Goal: Transaction & Acquisition: Book appointment/travel/reservation

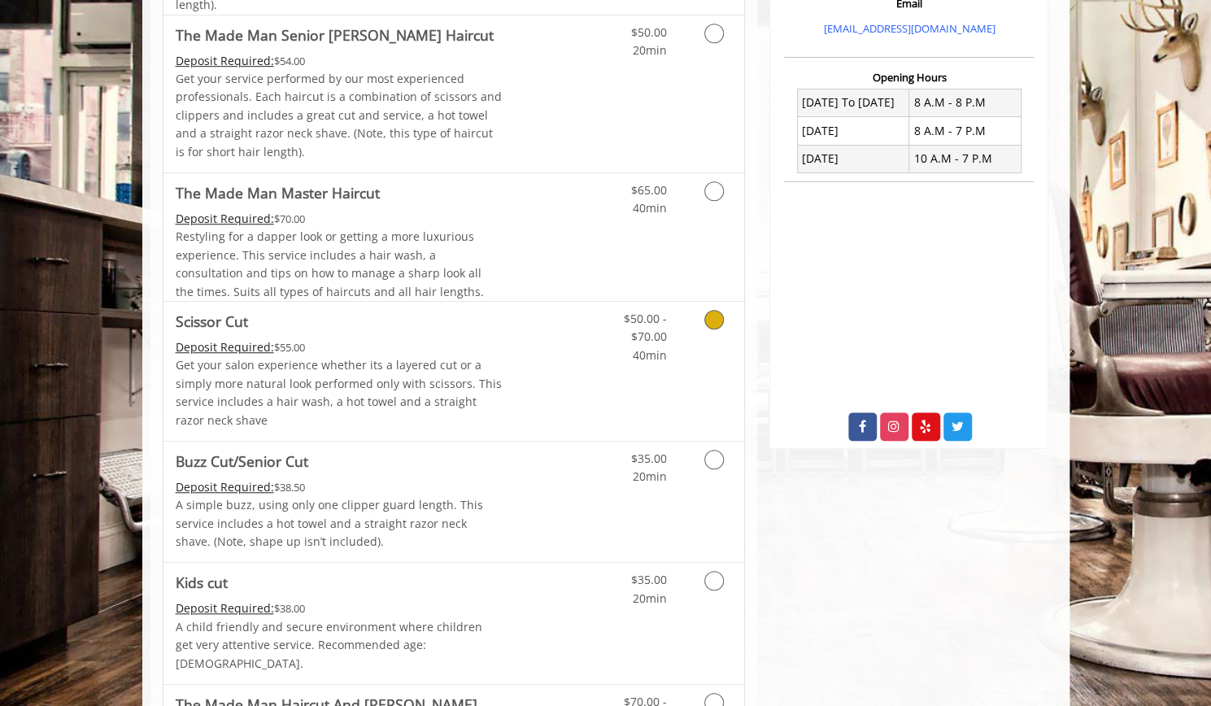
scroll to position [569, 0]
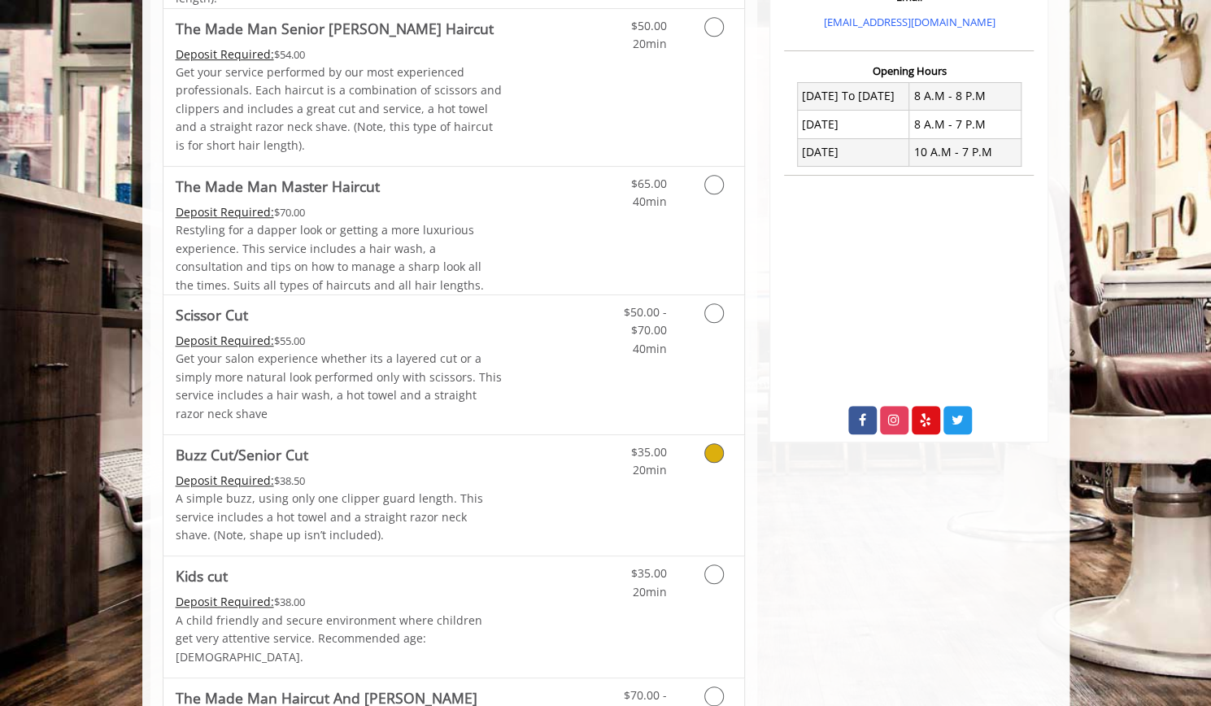
click at [714, 451] on icon "Grooming services" at bounding box center [714, 453] width 20 height 20
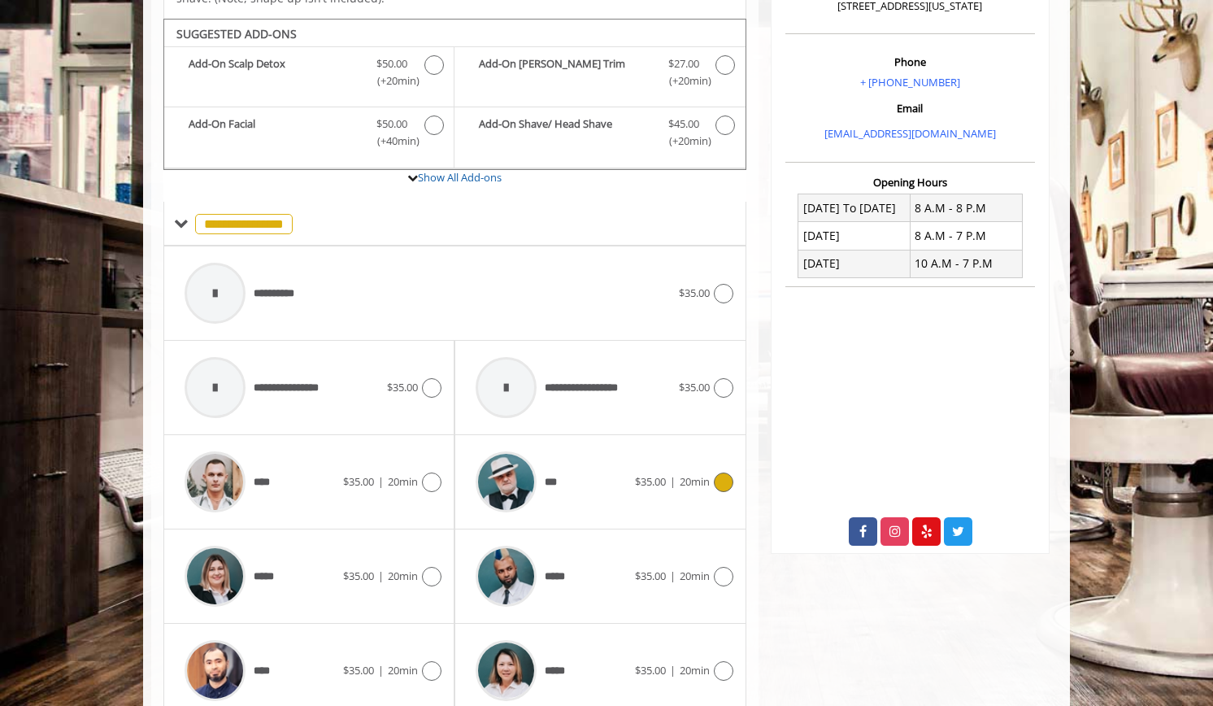
scroll to position [475, 0]
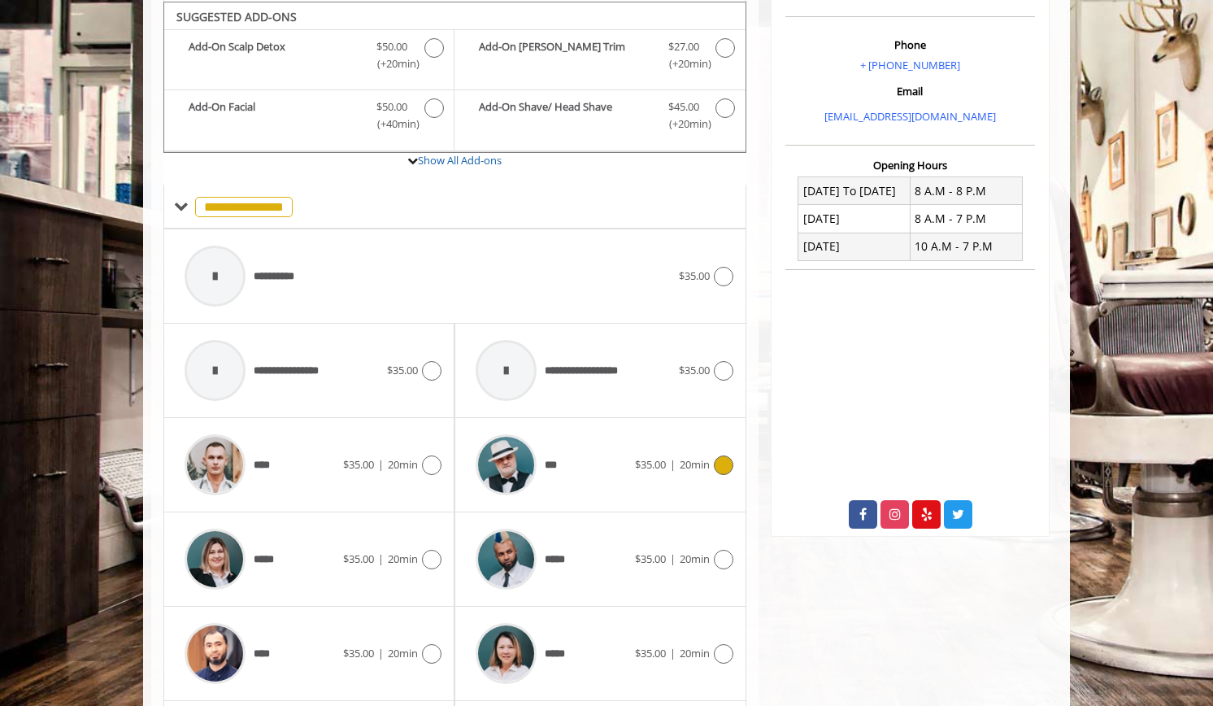
click at [721, 458] on icon at bounding box center [724, 465] width 20 height 20
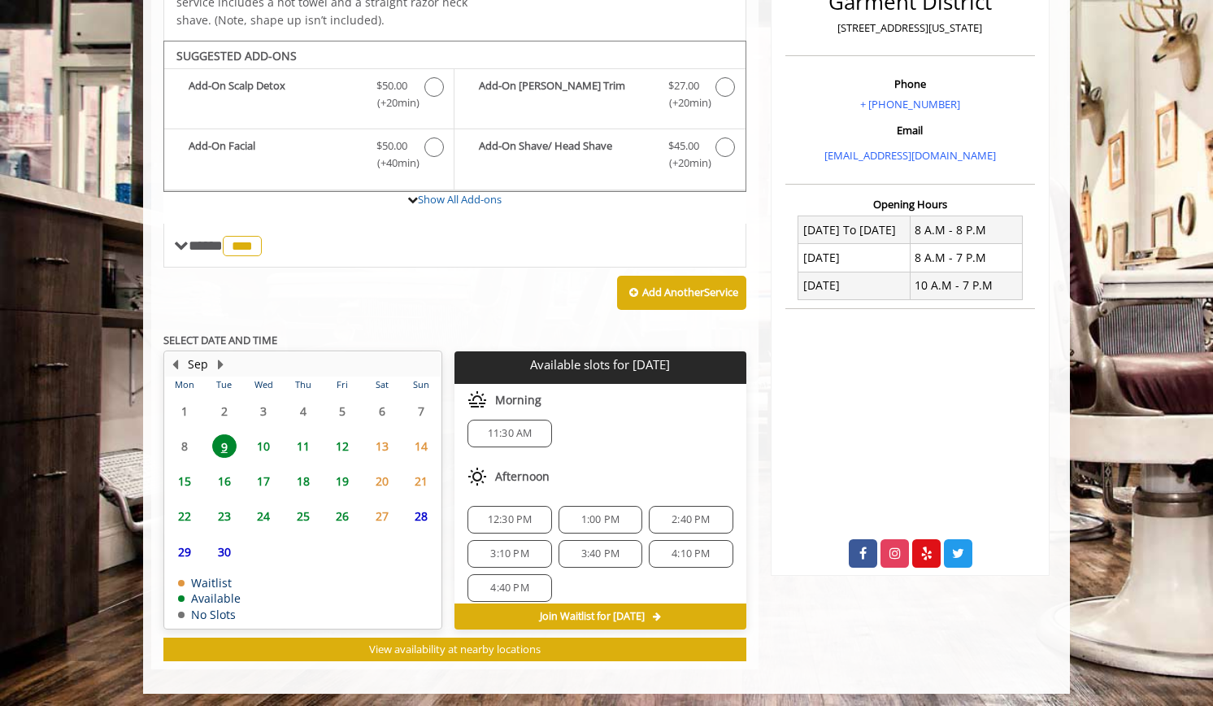
scroll to position [0, 0]
click at [268, 442] on span "10" at bounding box center [263, 446] width 24 height 24
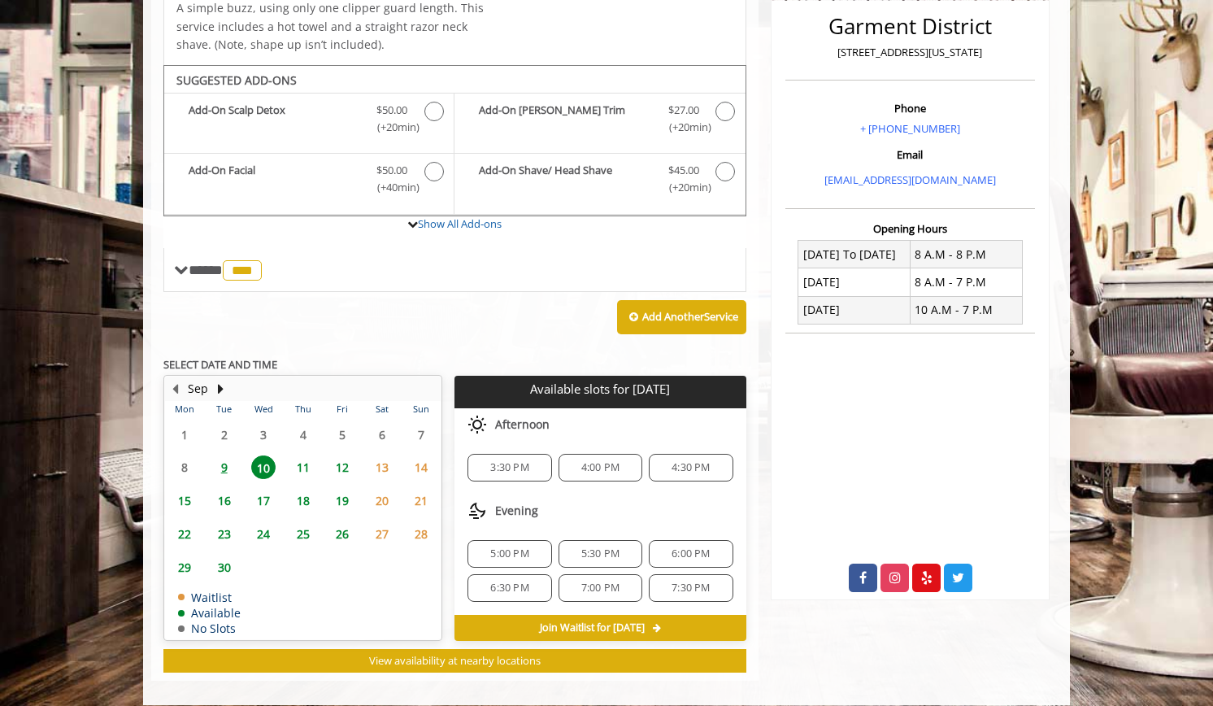
scroll to position [421, 0]
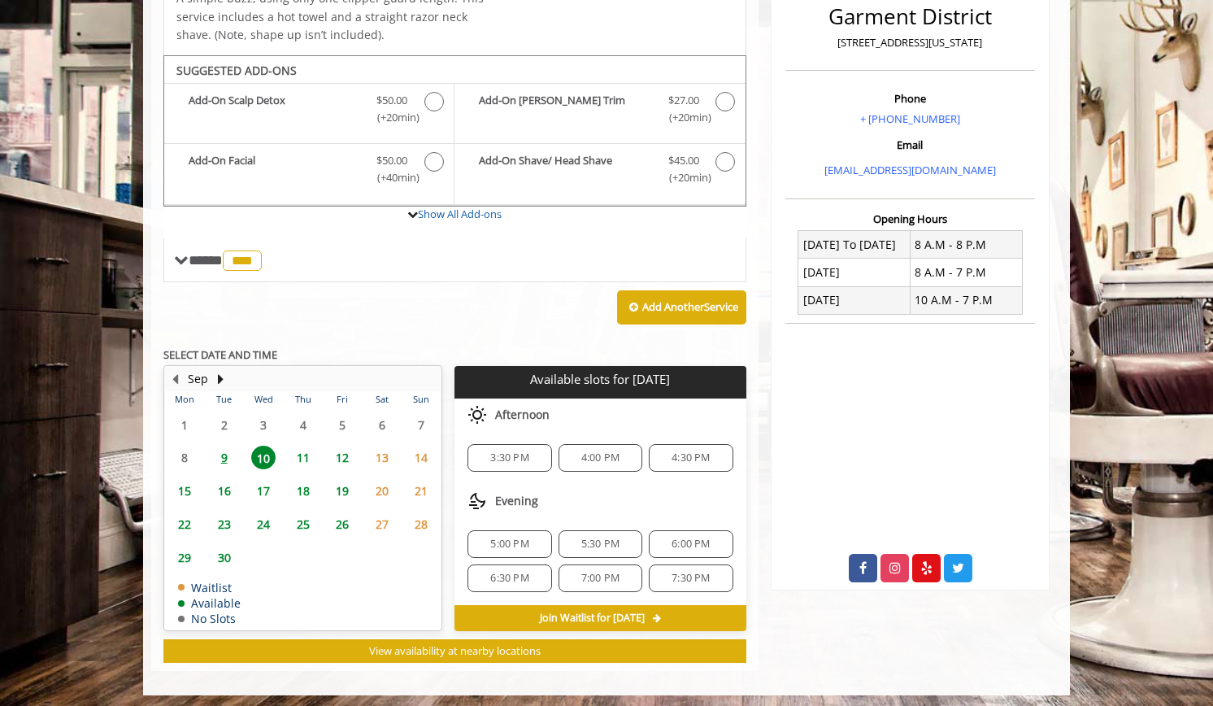
click at [223, 458] on span "9" at bounding box center [224, 458] width 24 height 24
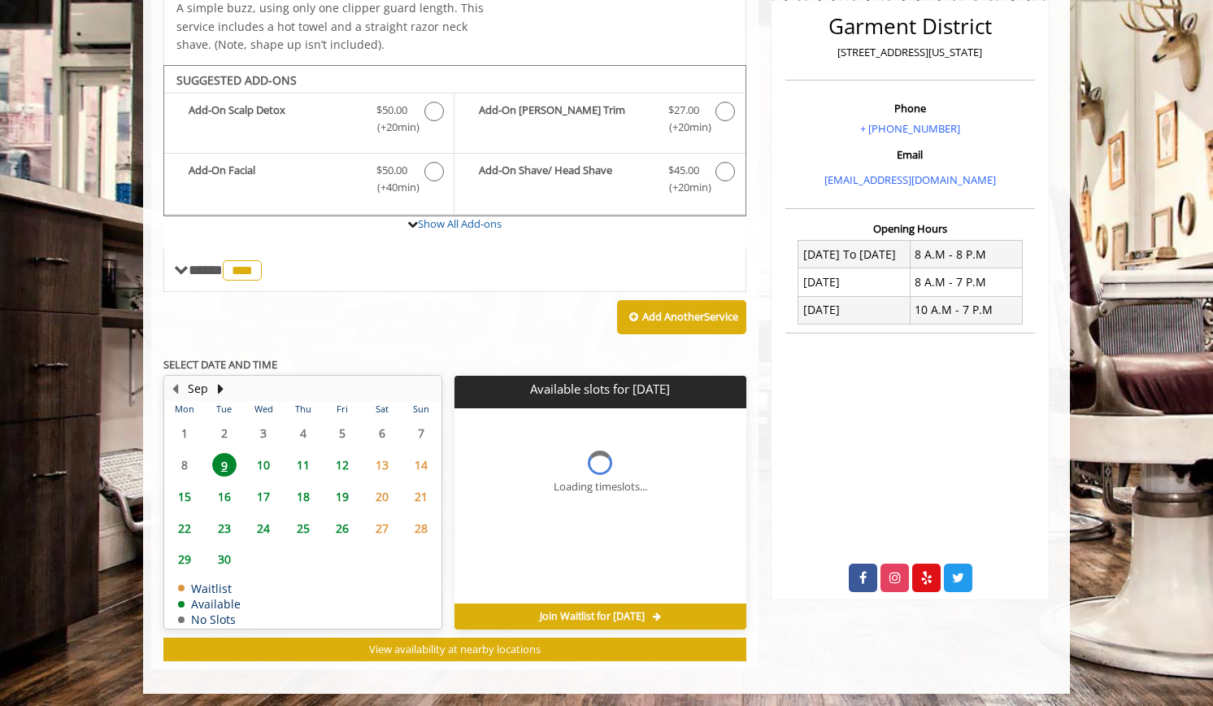
scroll to position [436, 0]
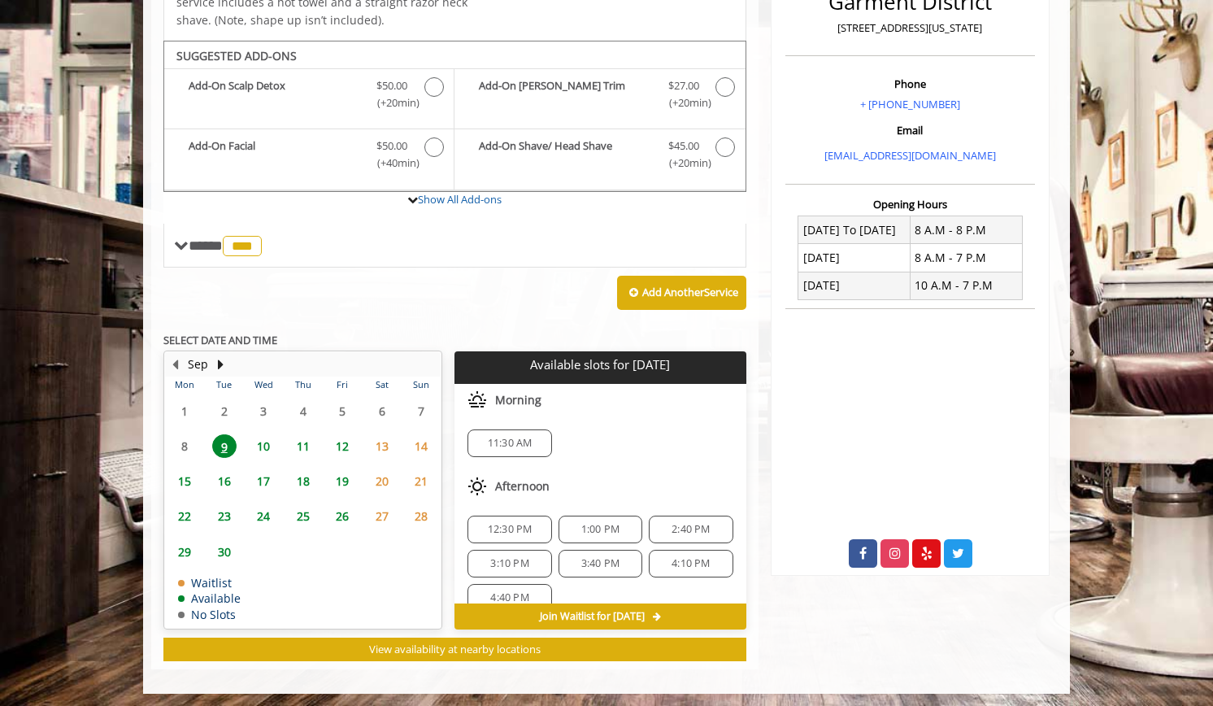
click at [264, 434] on span "10" at bounding box center [263, 446] width 24 height 24
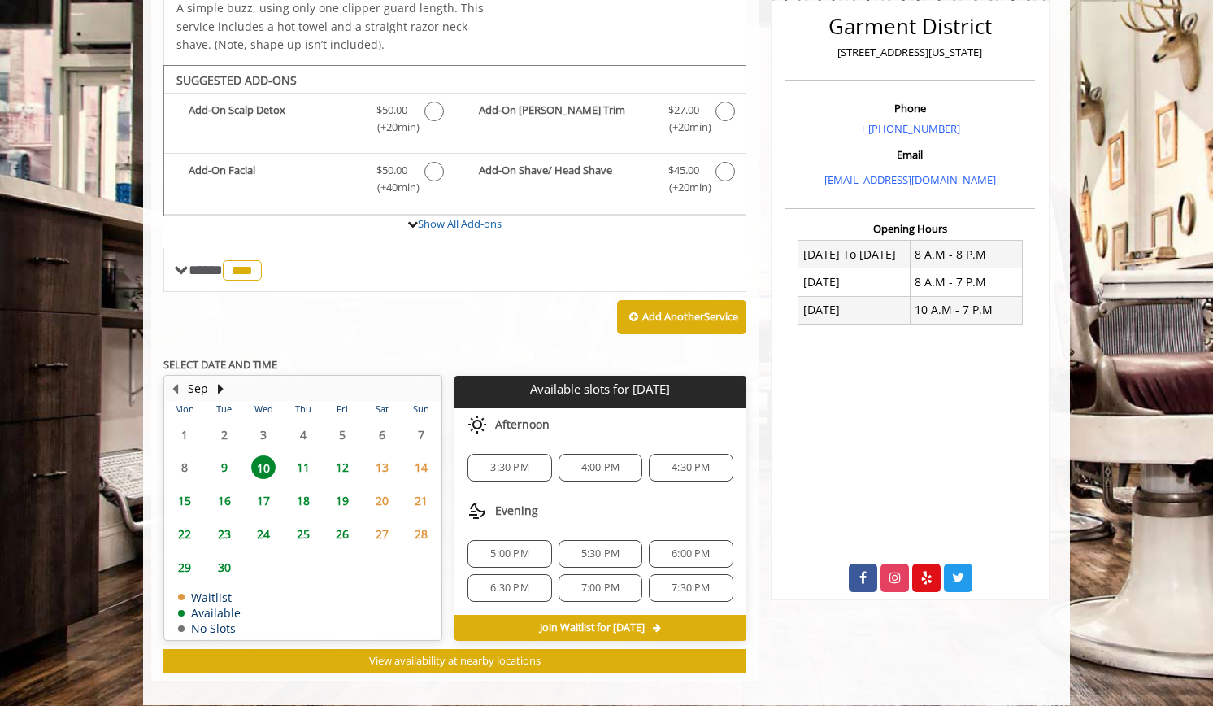
scroll to position [421, 0]
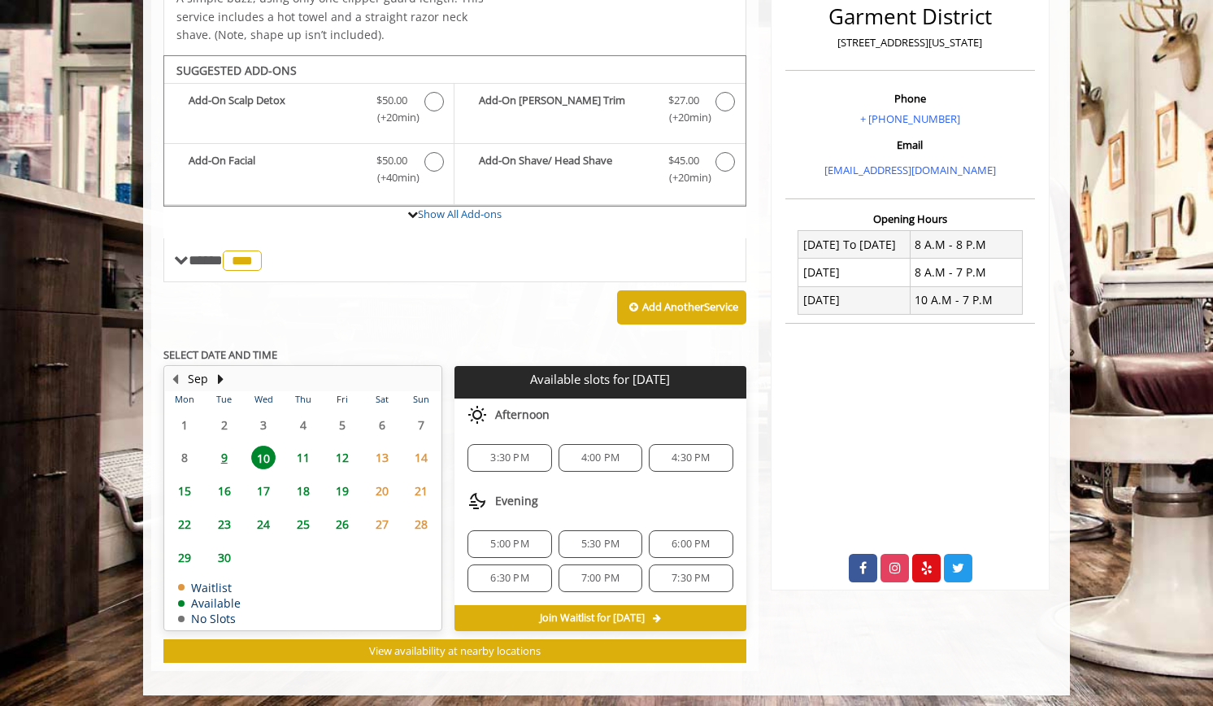
click at [496, 456] on span "3:30 PM" at bounding box center [509, 457] width 38 height 13
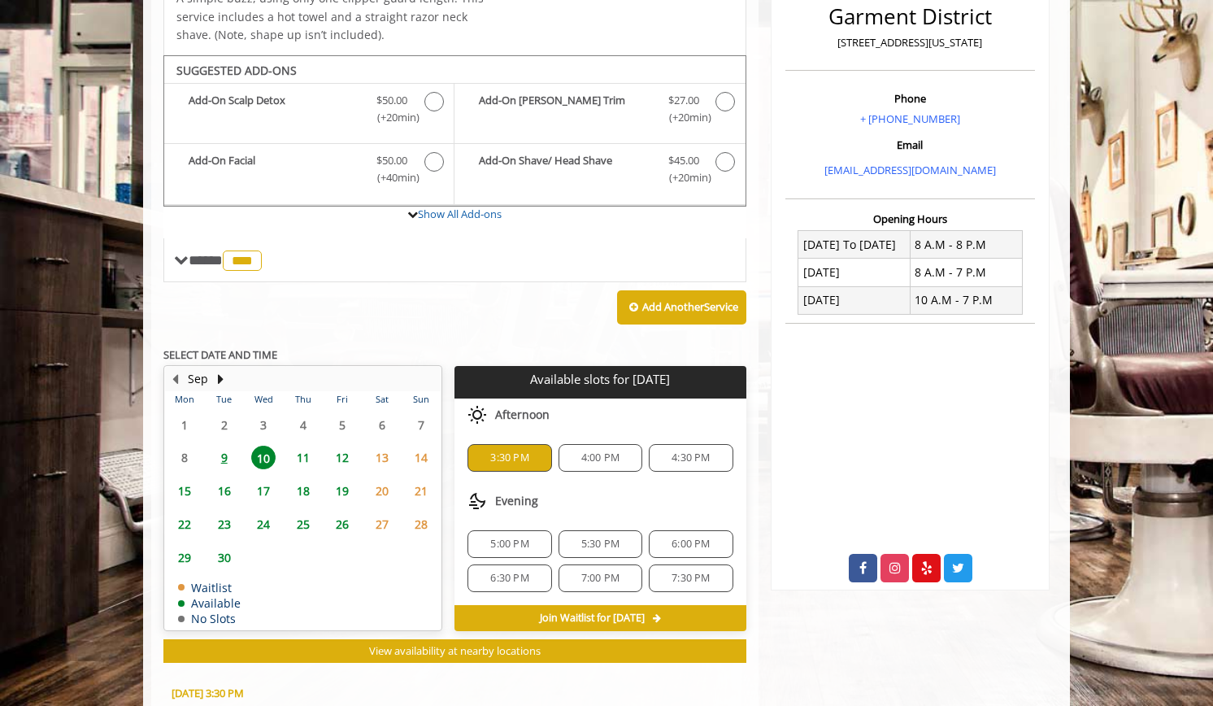
click at [496, 456] on div "Choose a time below for Wed, Sep 10 2025 Afternoon 3:30 PM 4:00 PM 4:30 PM Even…" at bounding box center [600, 502] width 291 height 207
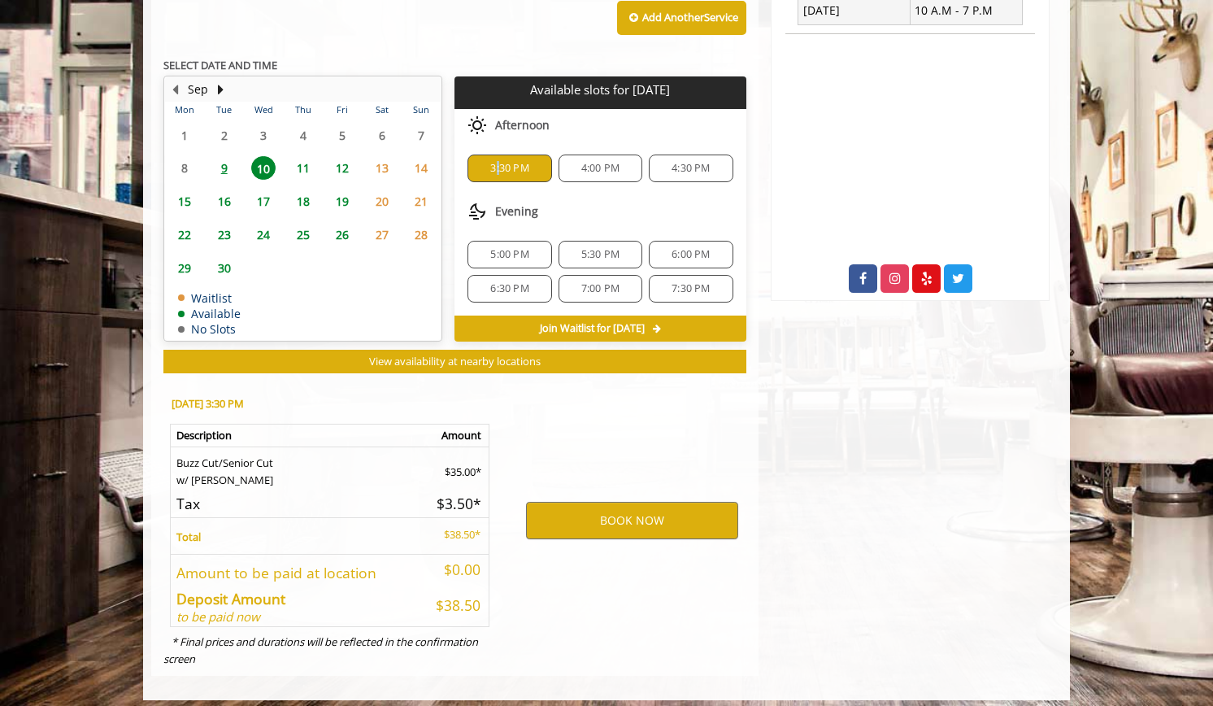
scroll to position [714, 0]
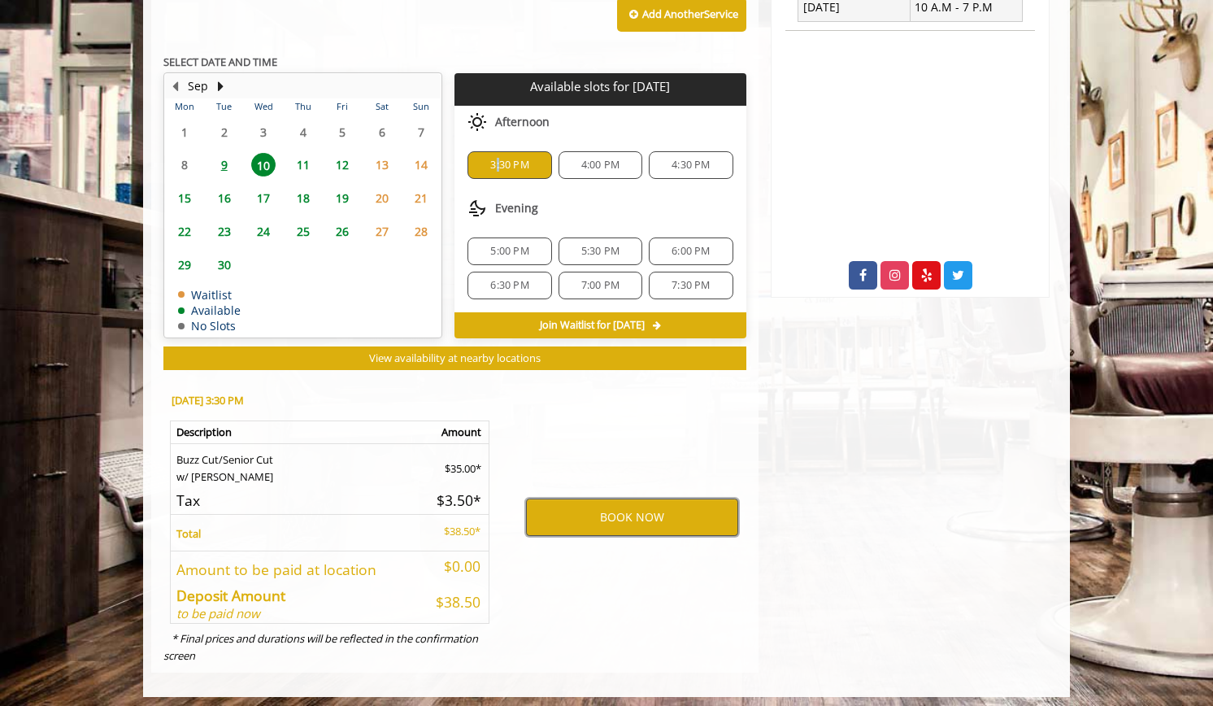
click at [630, 508] on button "BOOK NOW" at bounding box center [632, 517] width 212 height 37
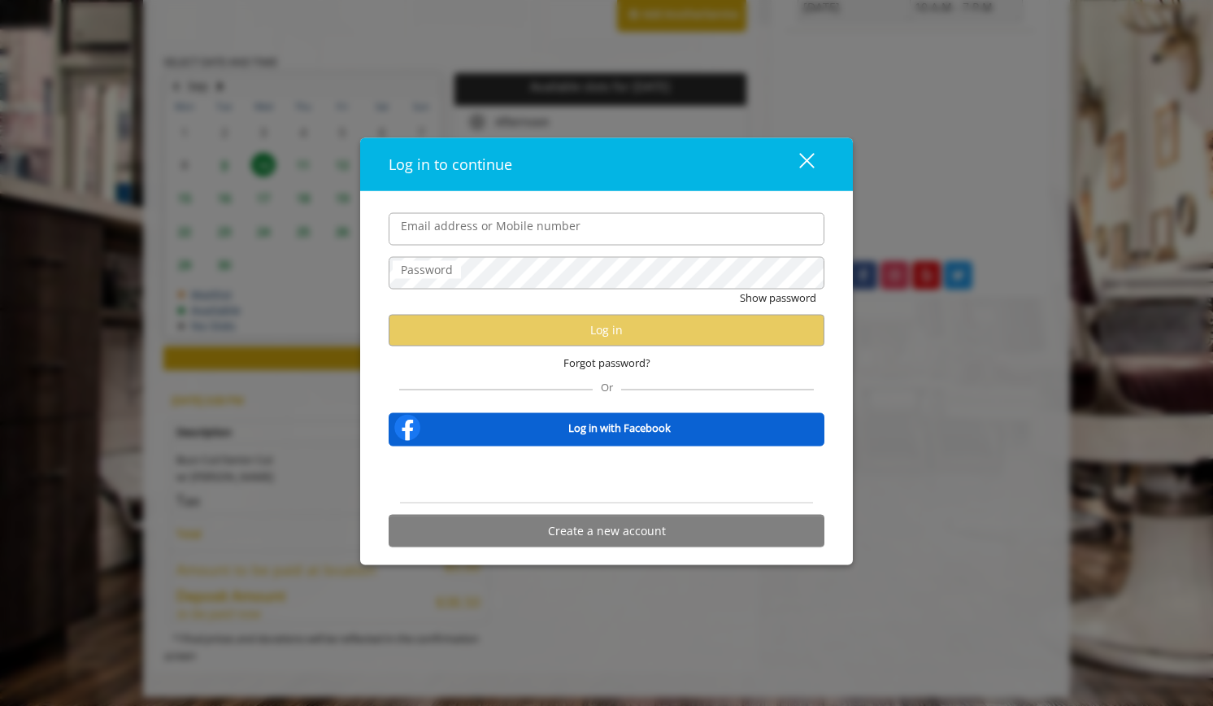
type input "**********"
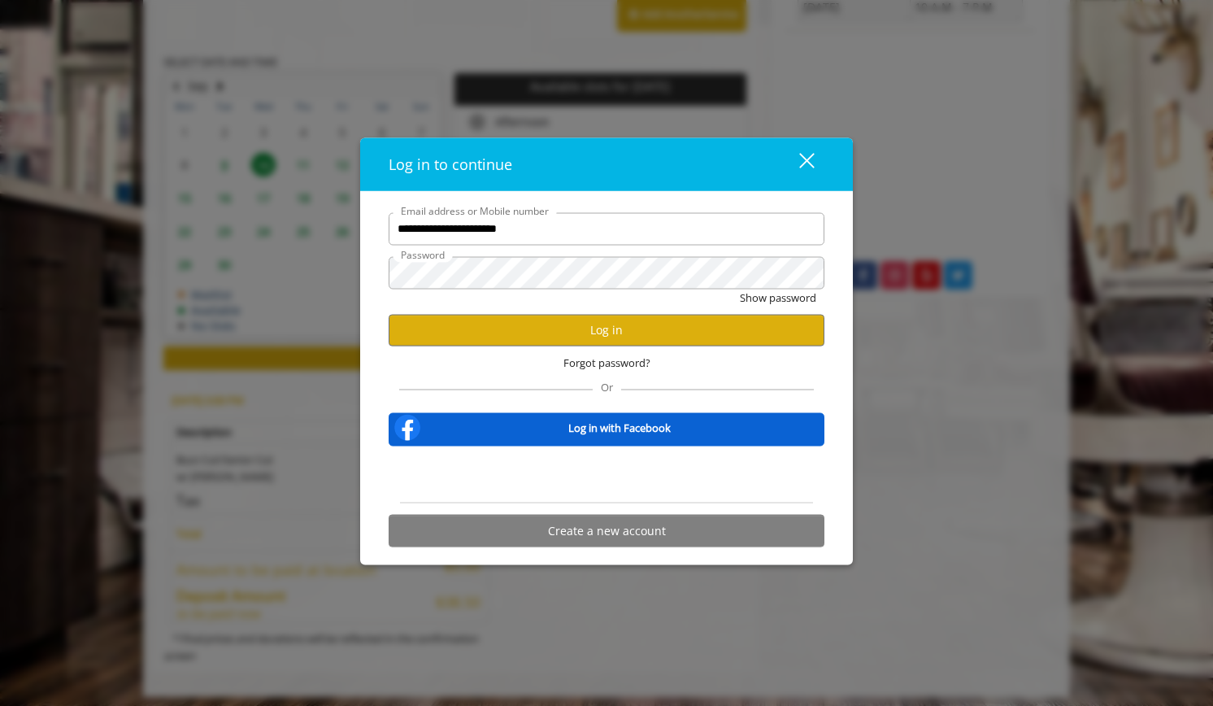
scroll to position [0, 0]
click at [638, 329] on button "Log in" at bounding box center [607, 330] width 436 height 32
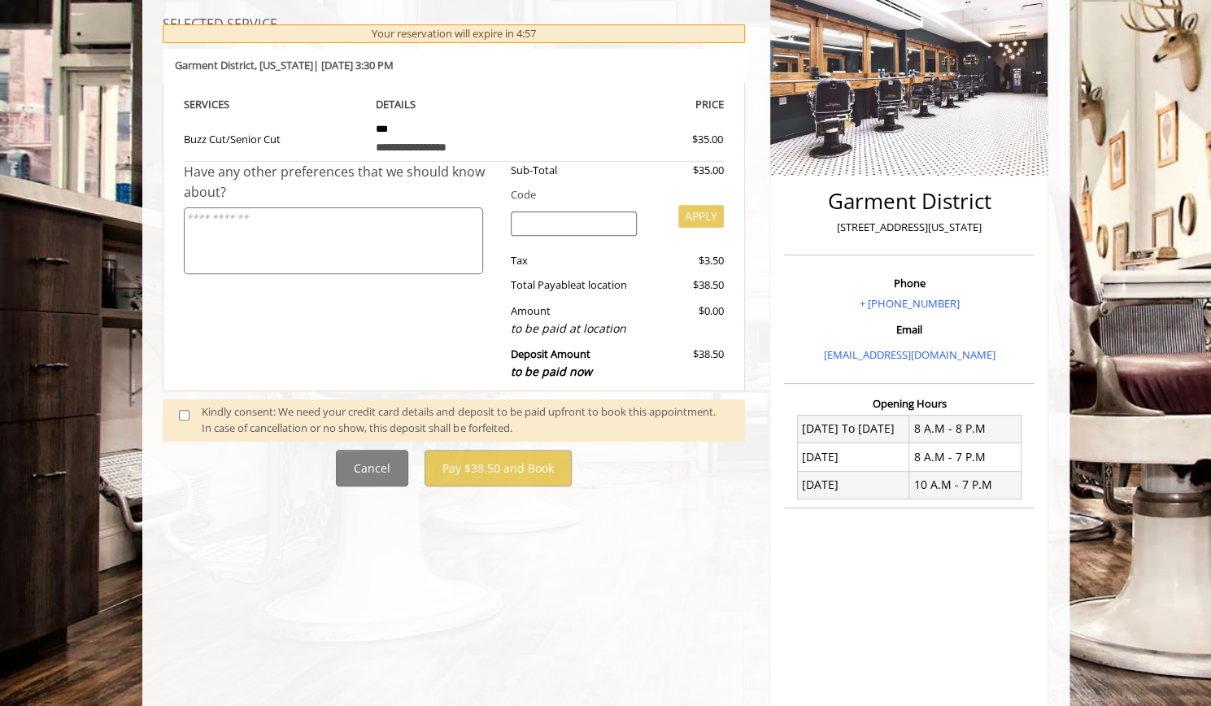
scroll to position [244, 0]
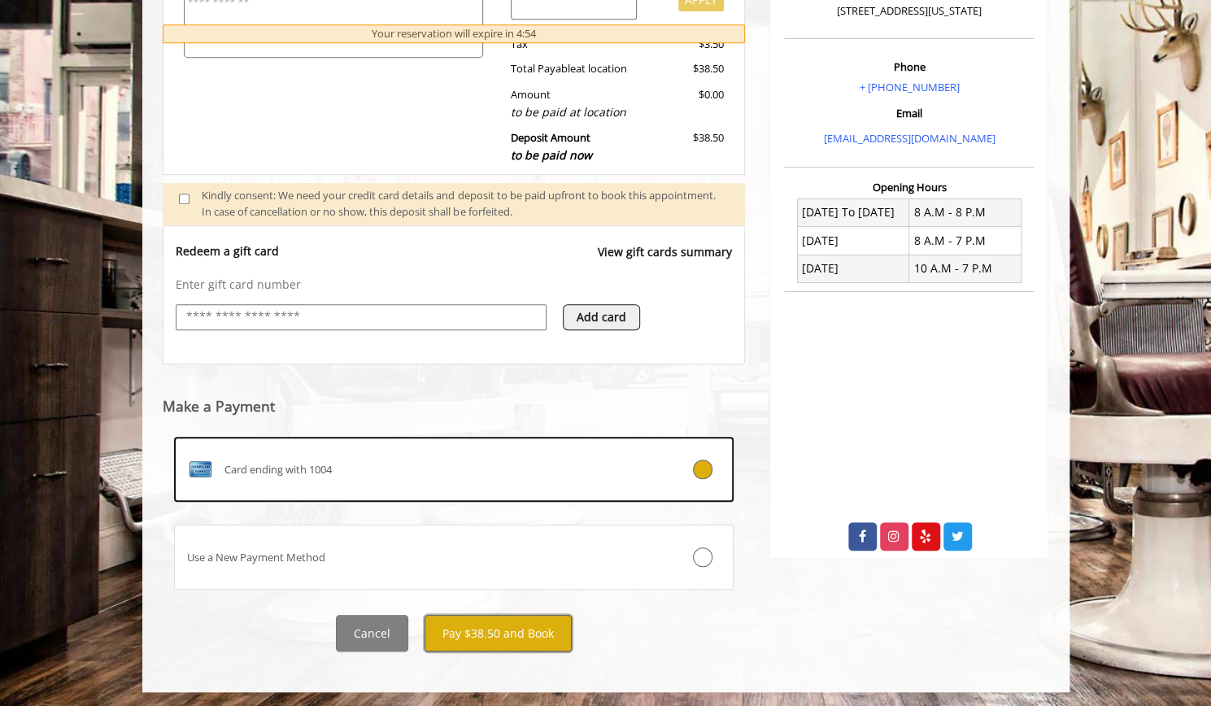
click at [492, 626] on button "Pay $38.50 and Book" at bounding box center [498, 633] width 147 height 37
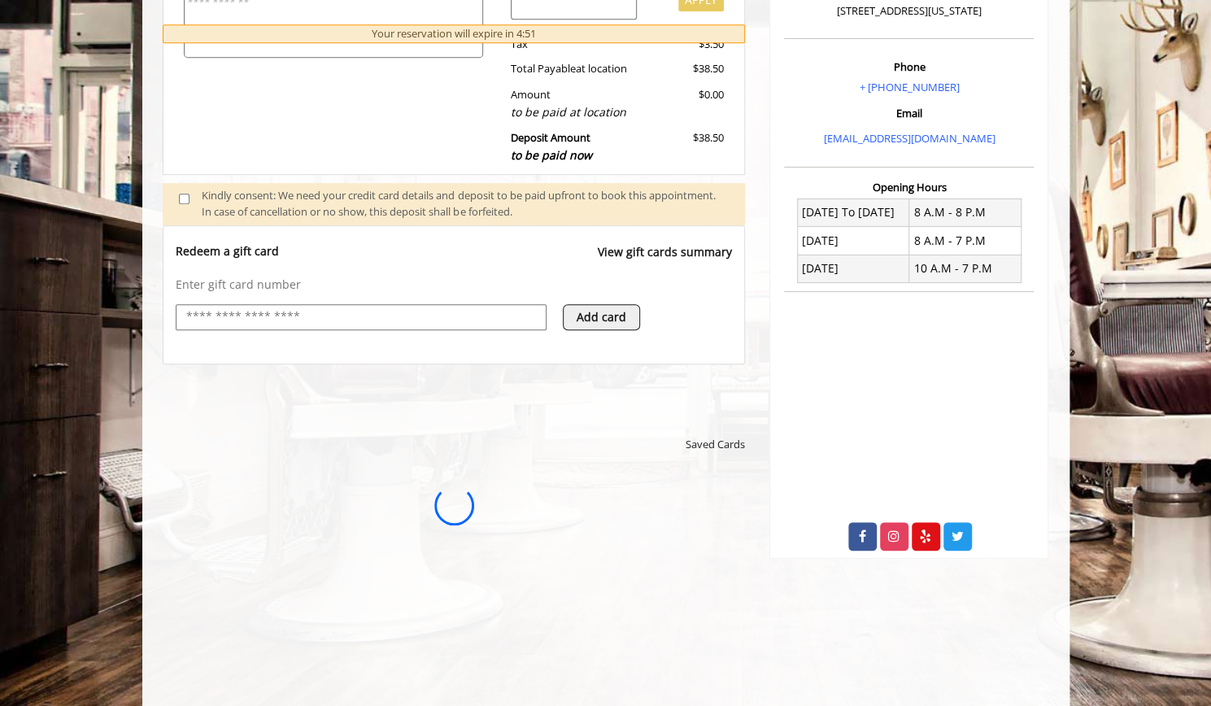
scroll to position [0, 0]
